Goal: Information Seeking & Learning: Learn about a topic

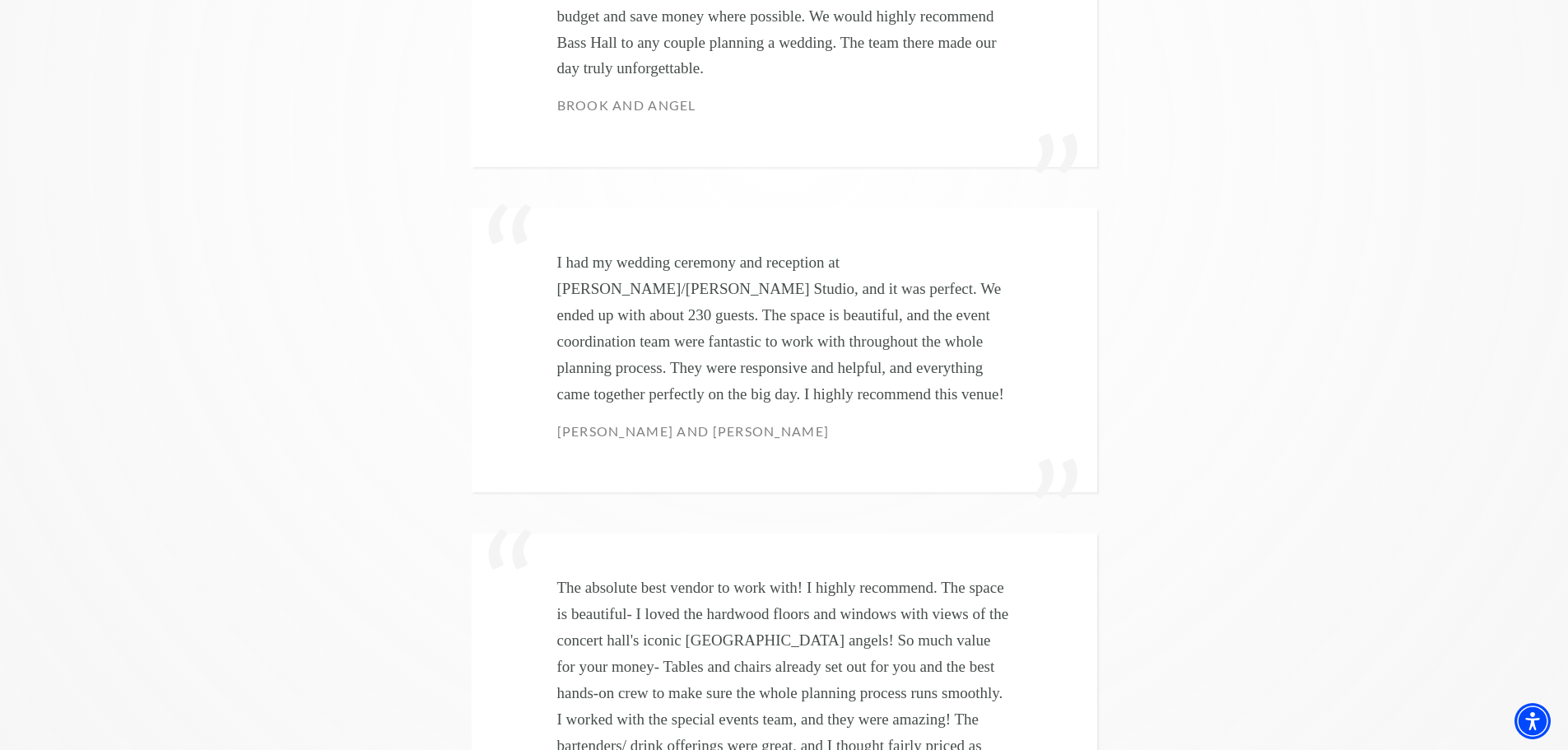
scroll to position [5270, 0]
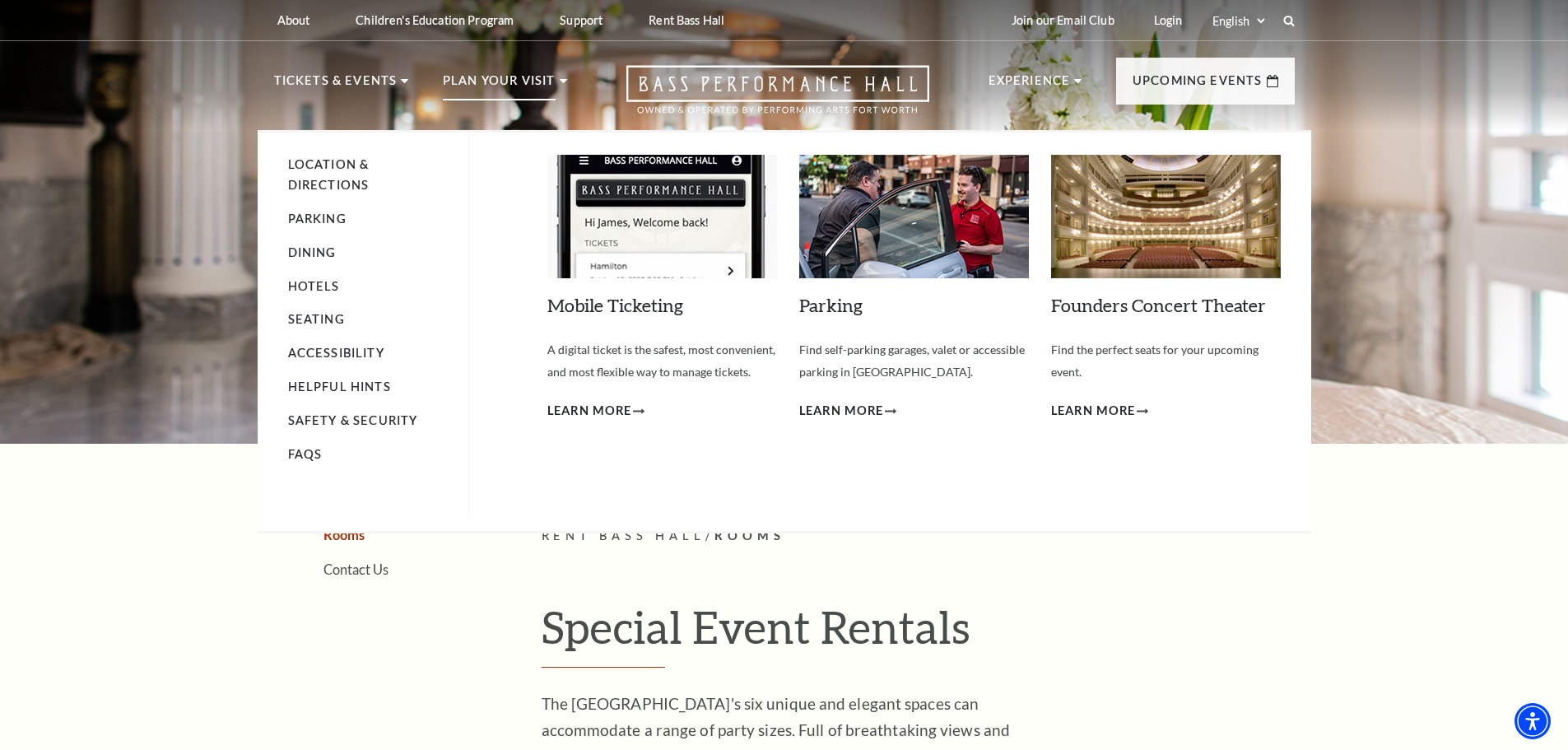
click at [1151, 240] on img at bounding box center [1166, 217] width 230 height 123
click at [1102, 409] on span "Learn More" at bounding box center [1093, 411] width 85 height 21
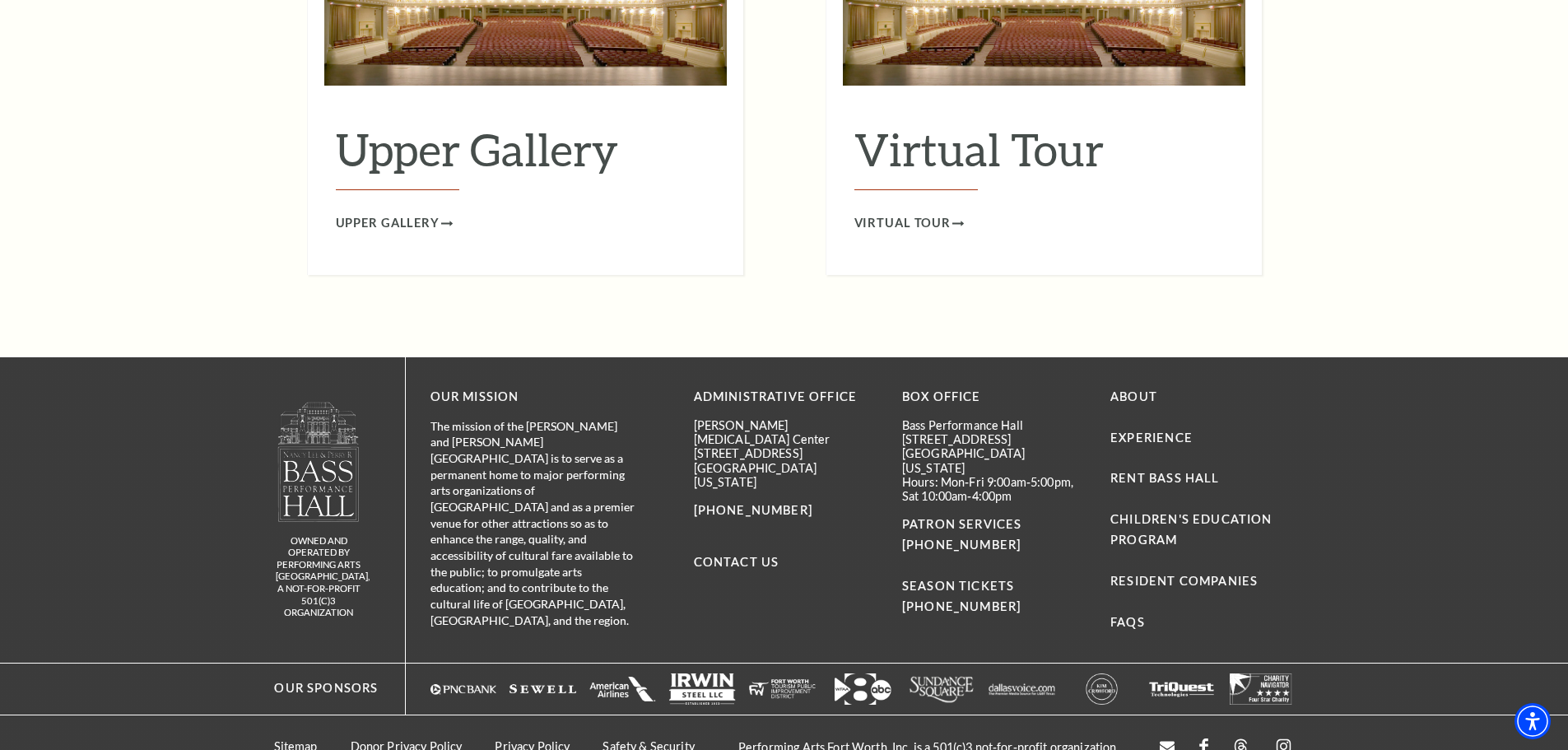
scroll to position [2953, 0]
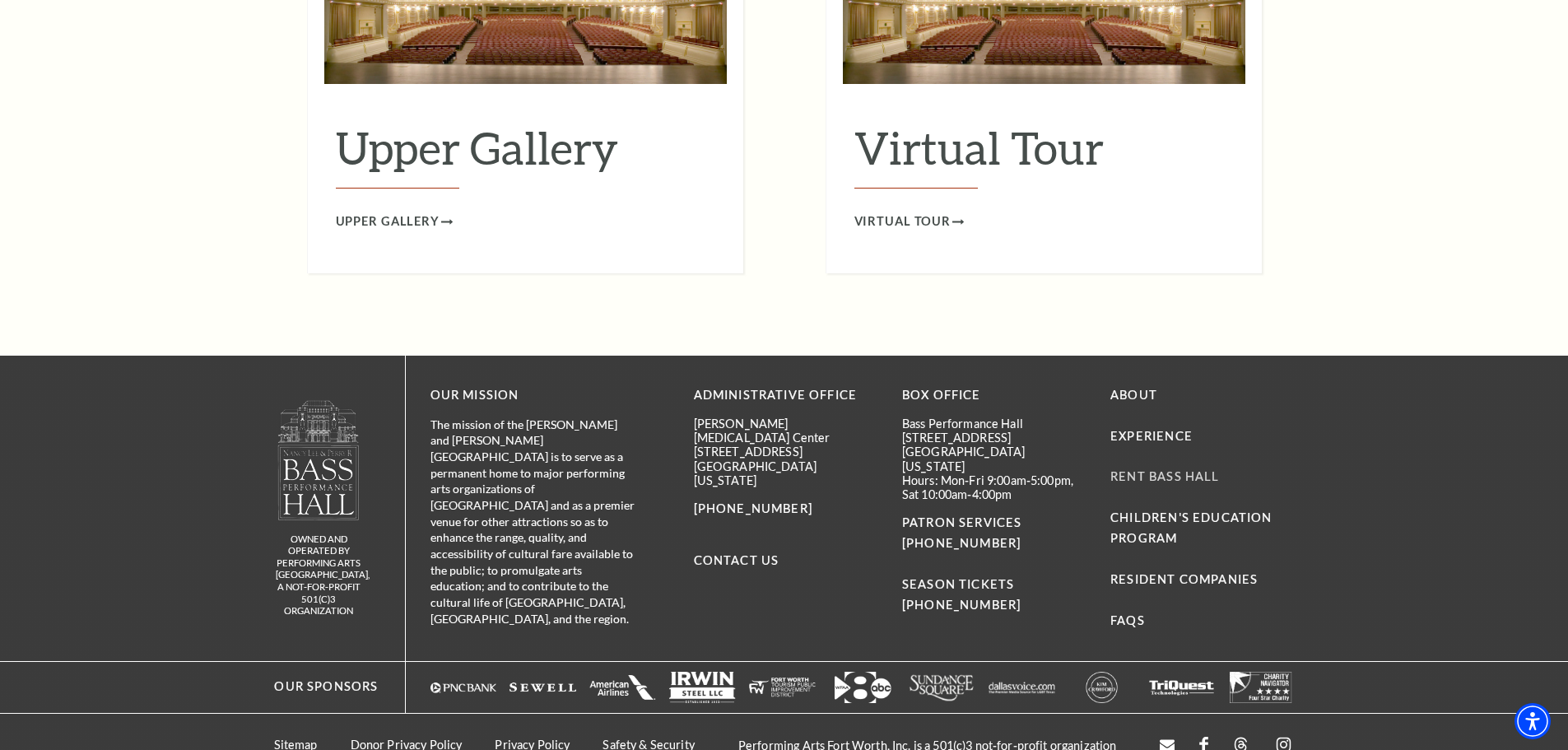
click at [1138, 470] on link "Rent Bass Hall" at bounding box center [1164, 477] width 109 height 14
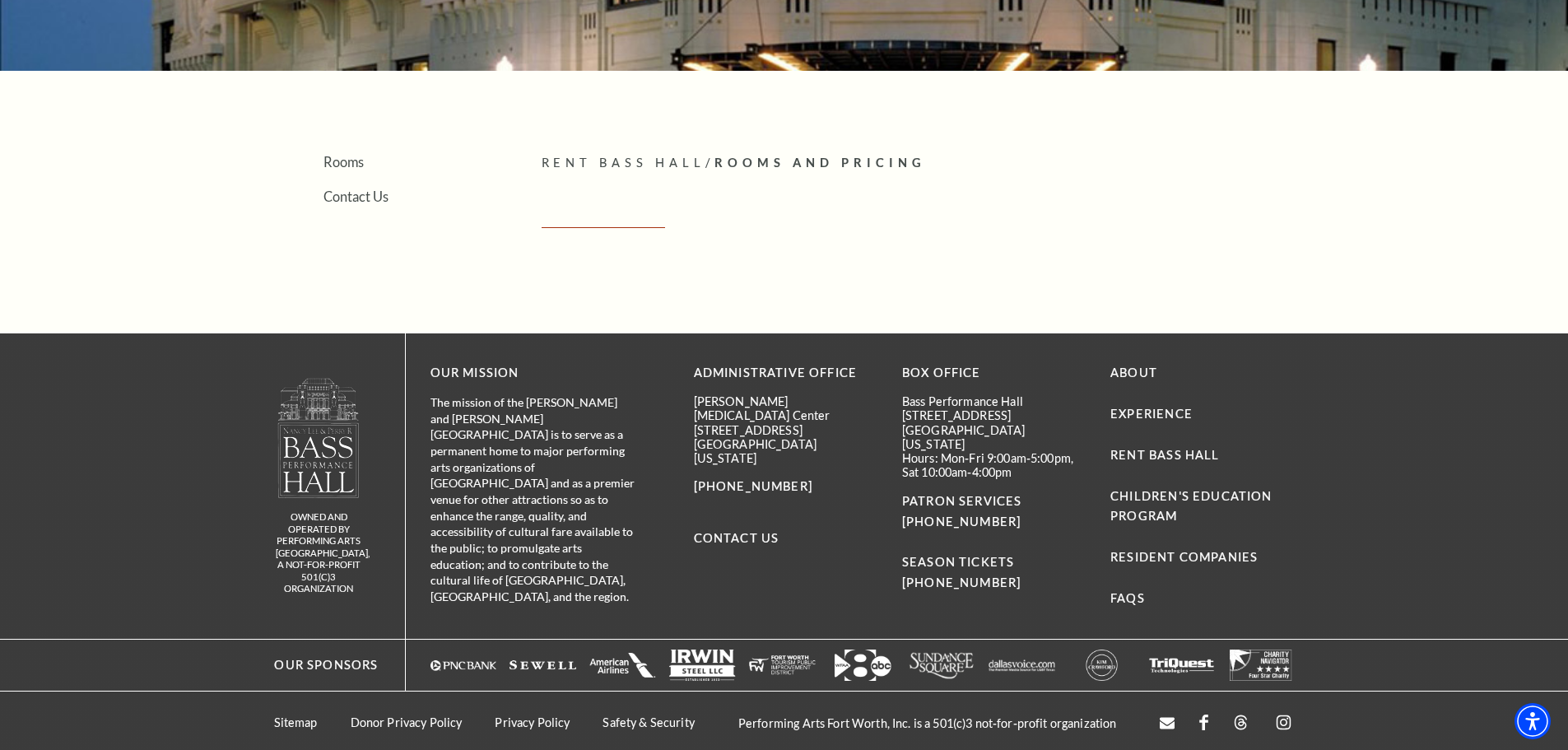
scroll to position [378, 0]
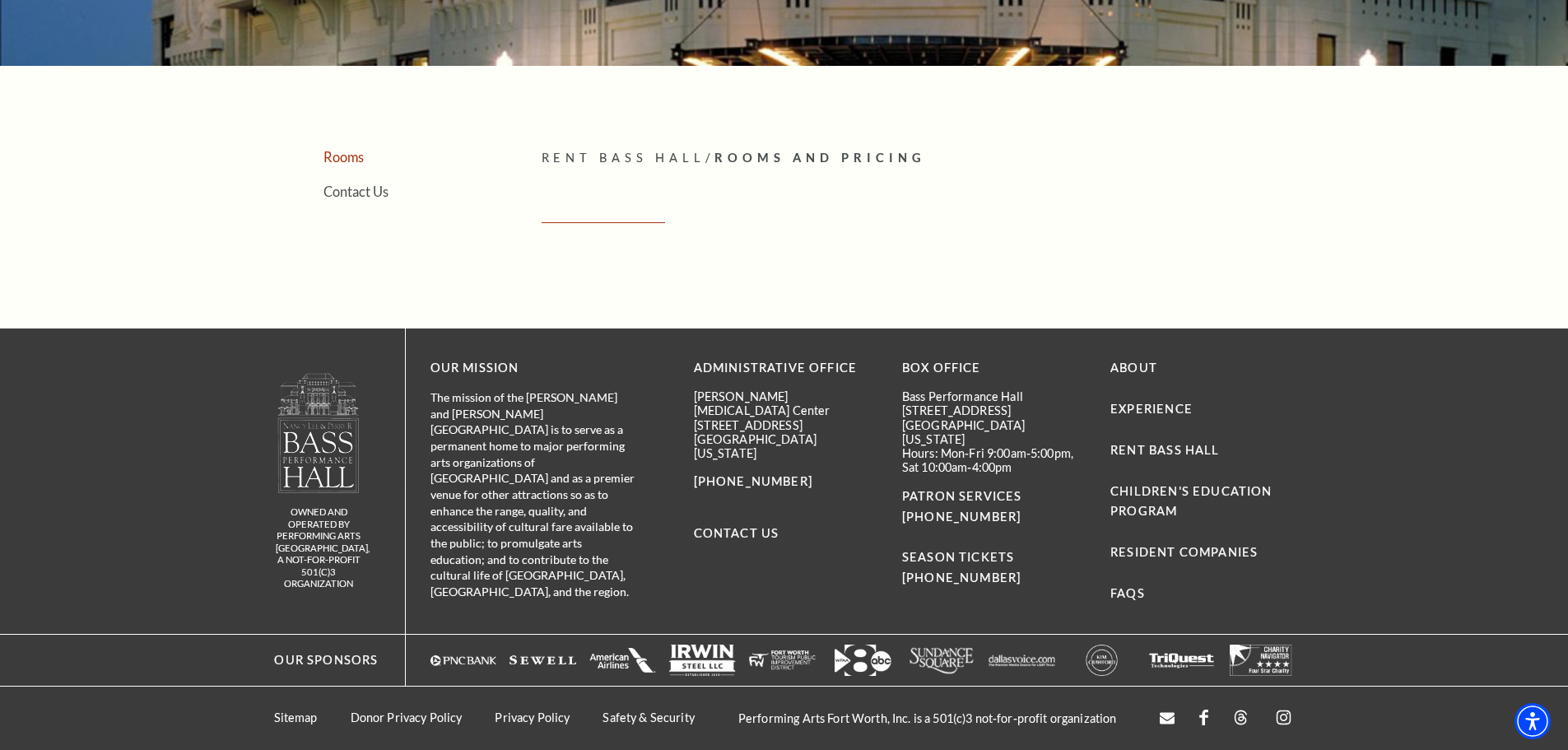
click at [340, 158] on link "Rooms" at bounding box center [344, 157] width 40 height 15
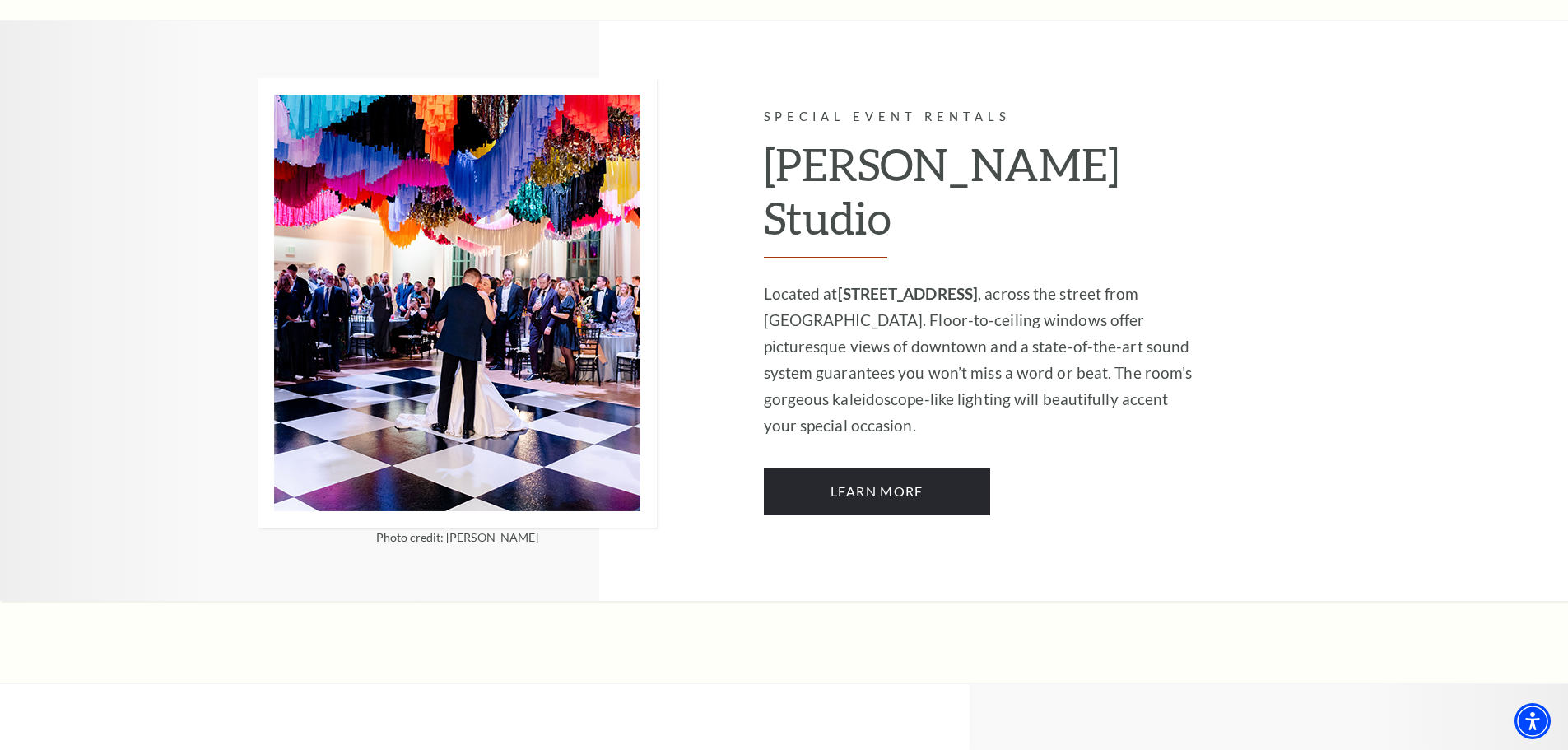
scroll to position [1482, 0]
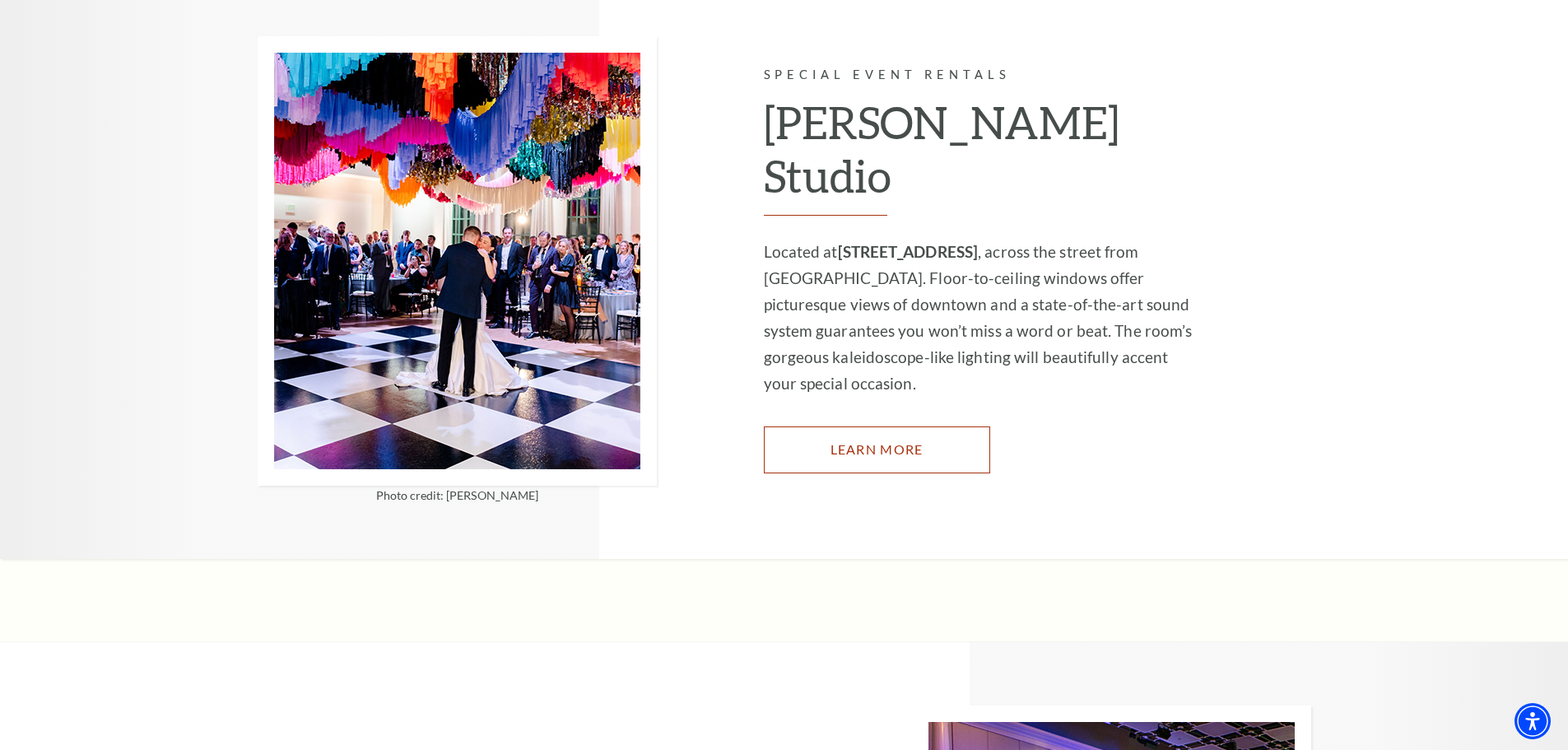
click at [907, 427] on link "Learn More" at bounding box center [877, 450] width 226 height 46
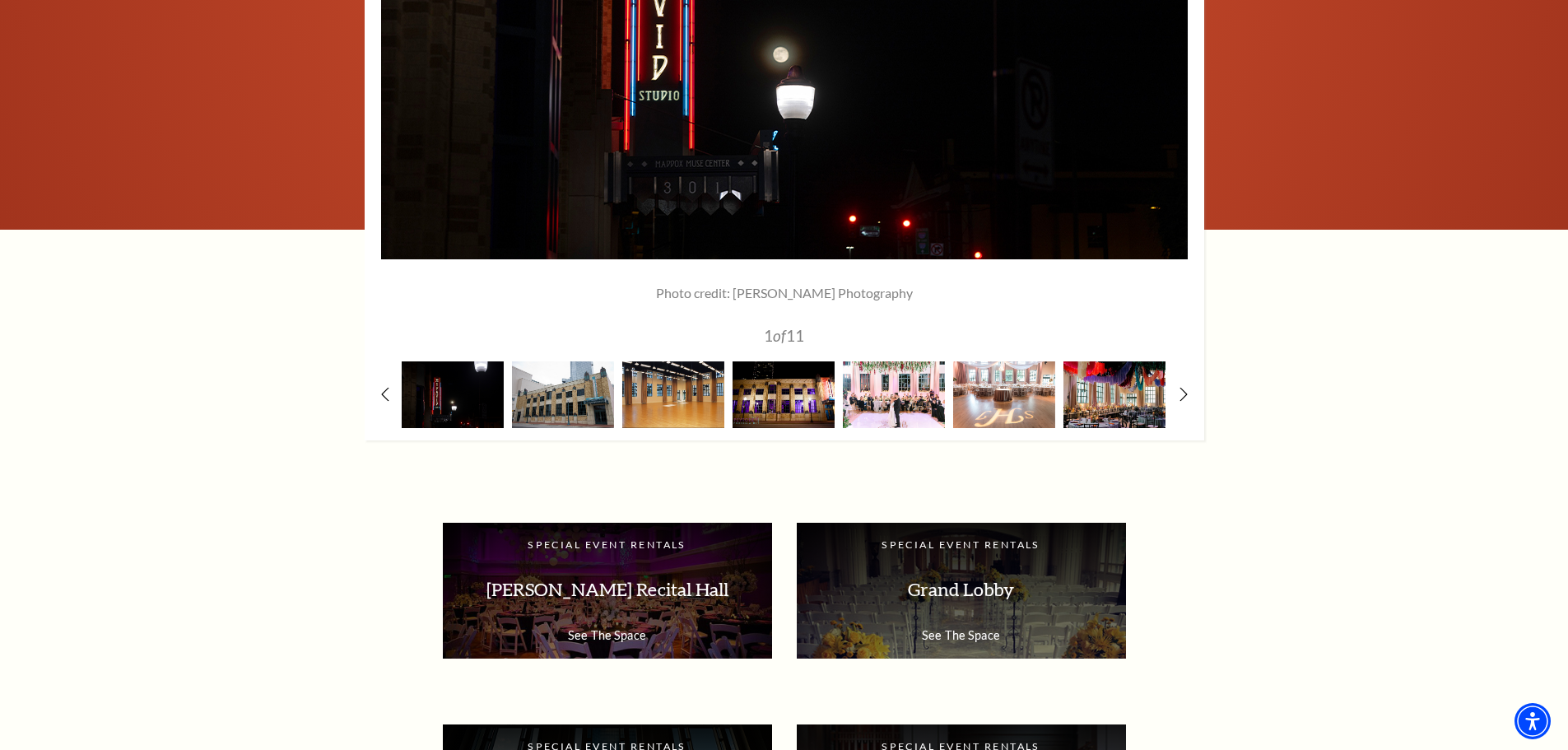
scroll to position [2553, 0]
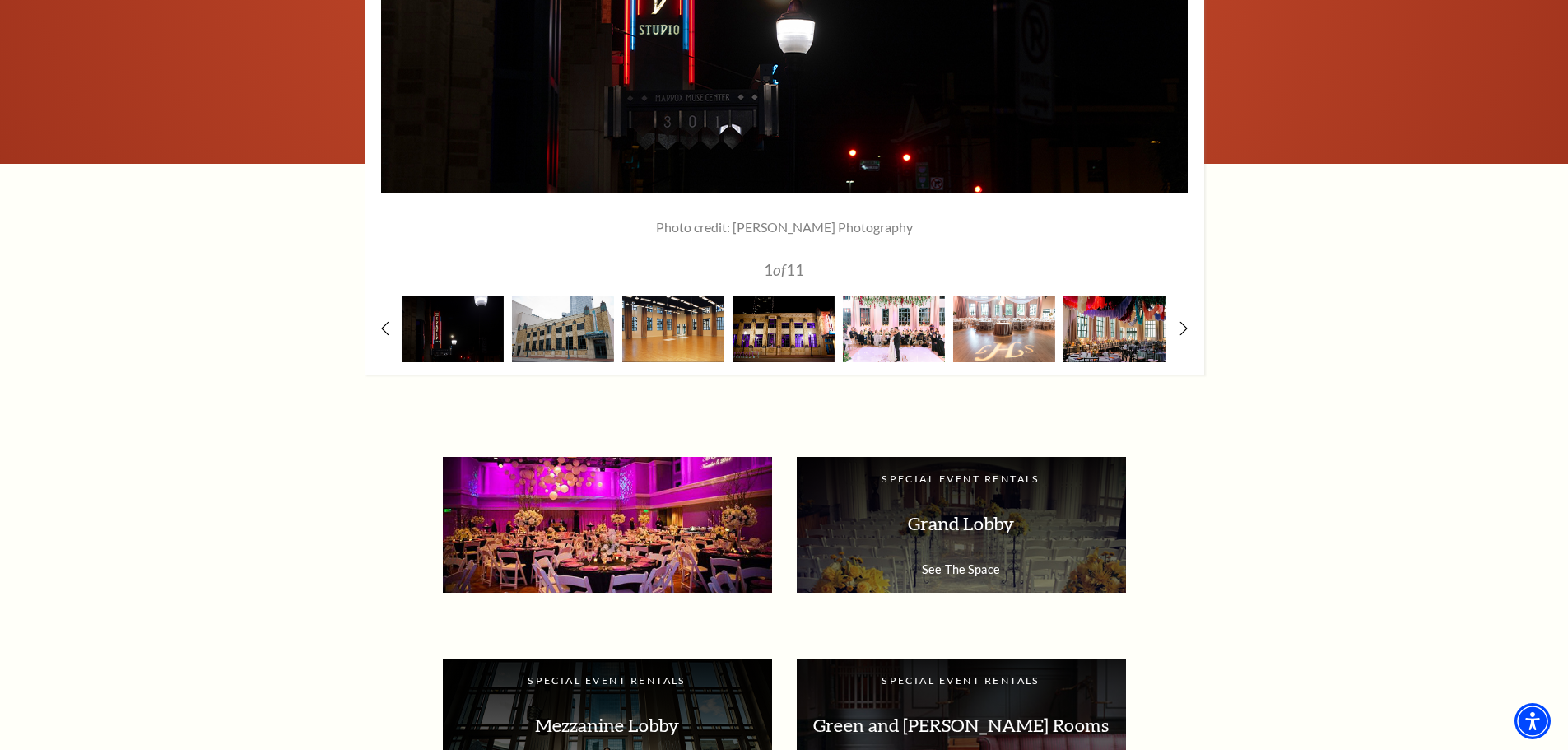
click at [611, 567] on p "See The Space" at bounding box center [607, 569] width 296 height 14
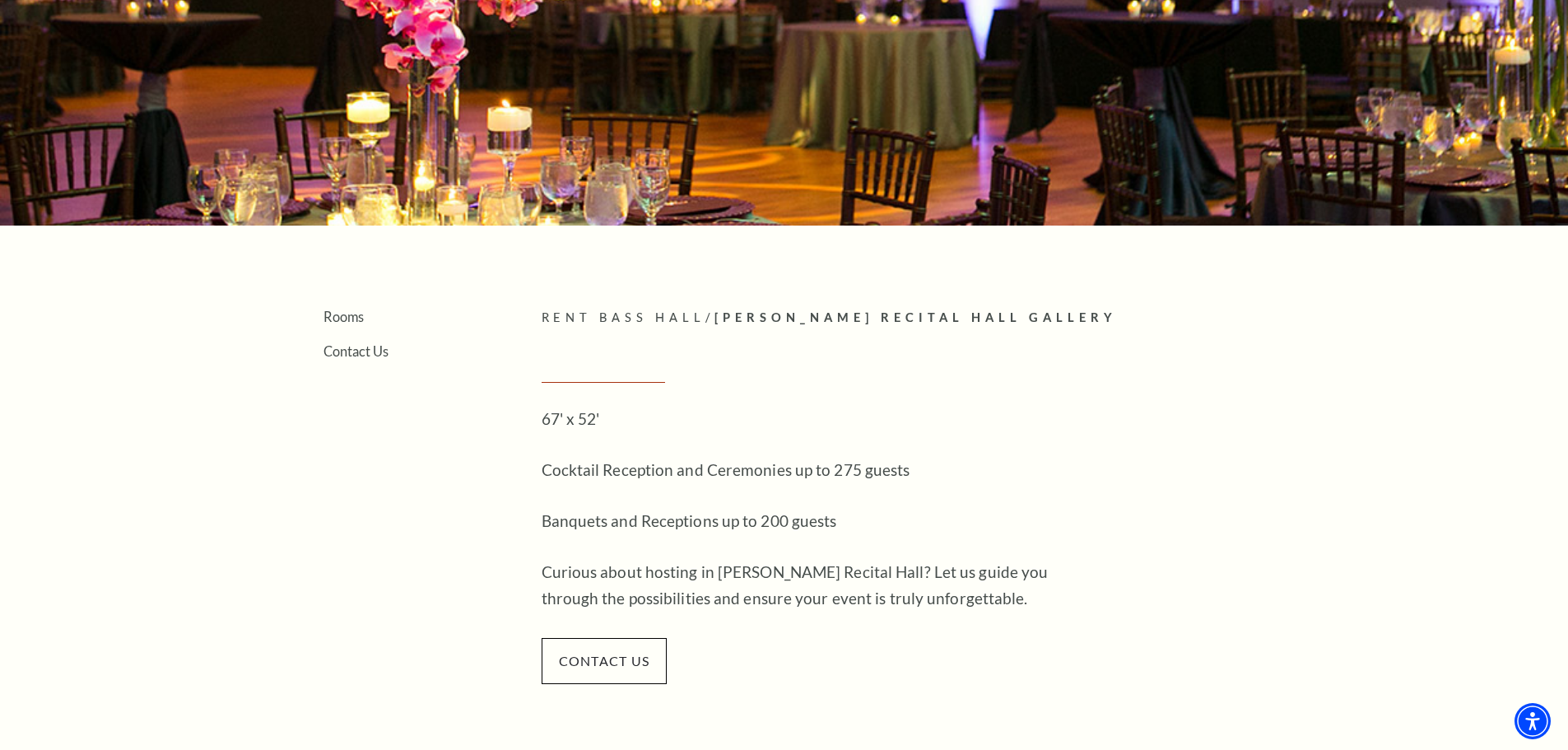
scroll to position [247, 0]
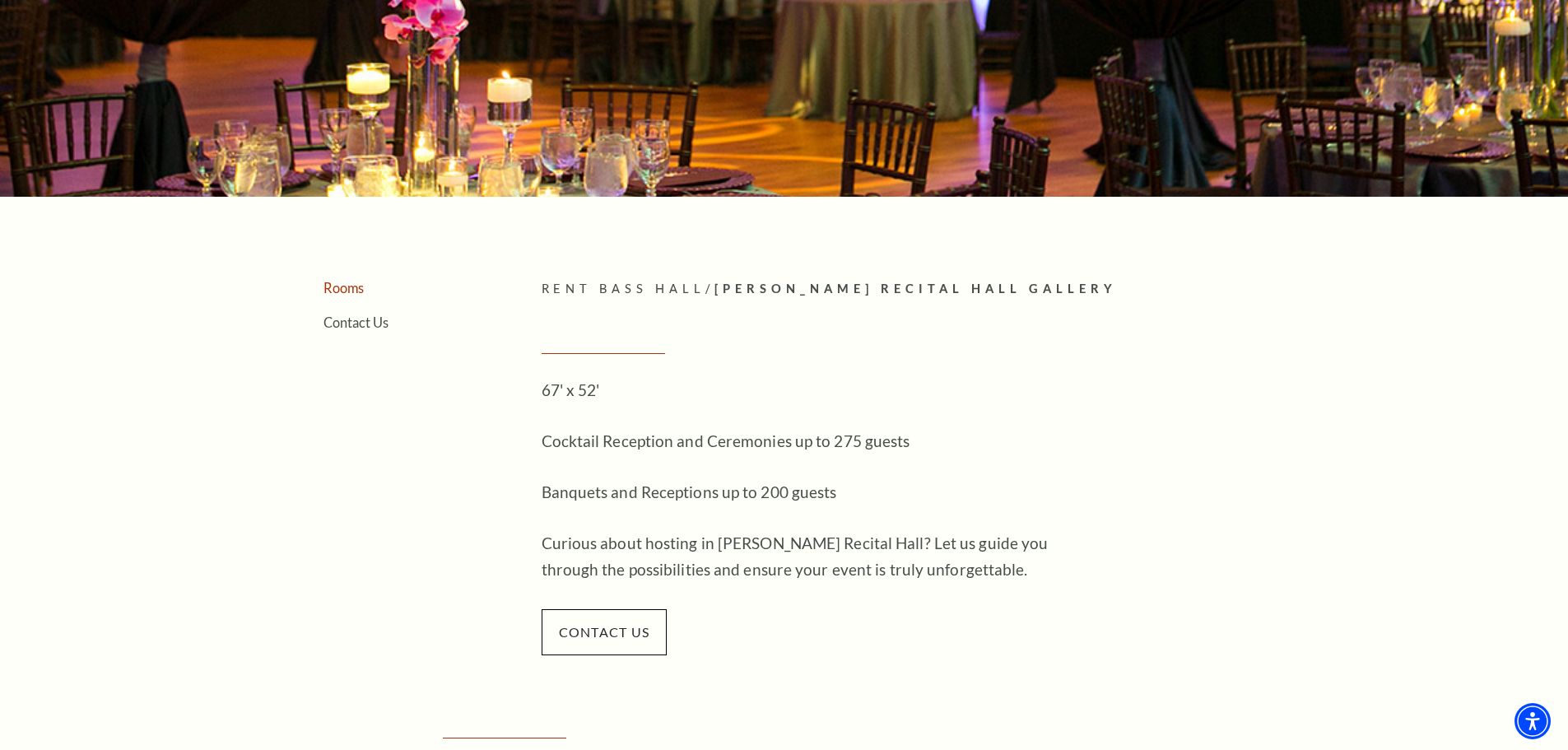
click at [338, 290] on link "Rooms" at bounding box center [344, 288] width 40 height 15
